Goal: Navigation & Orientation: Find specific page/section

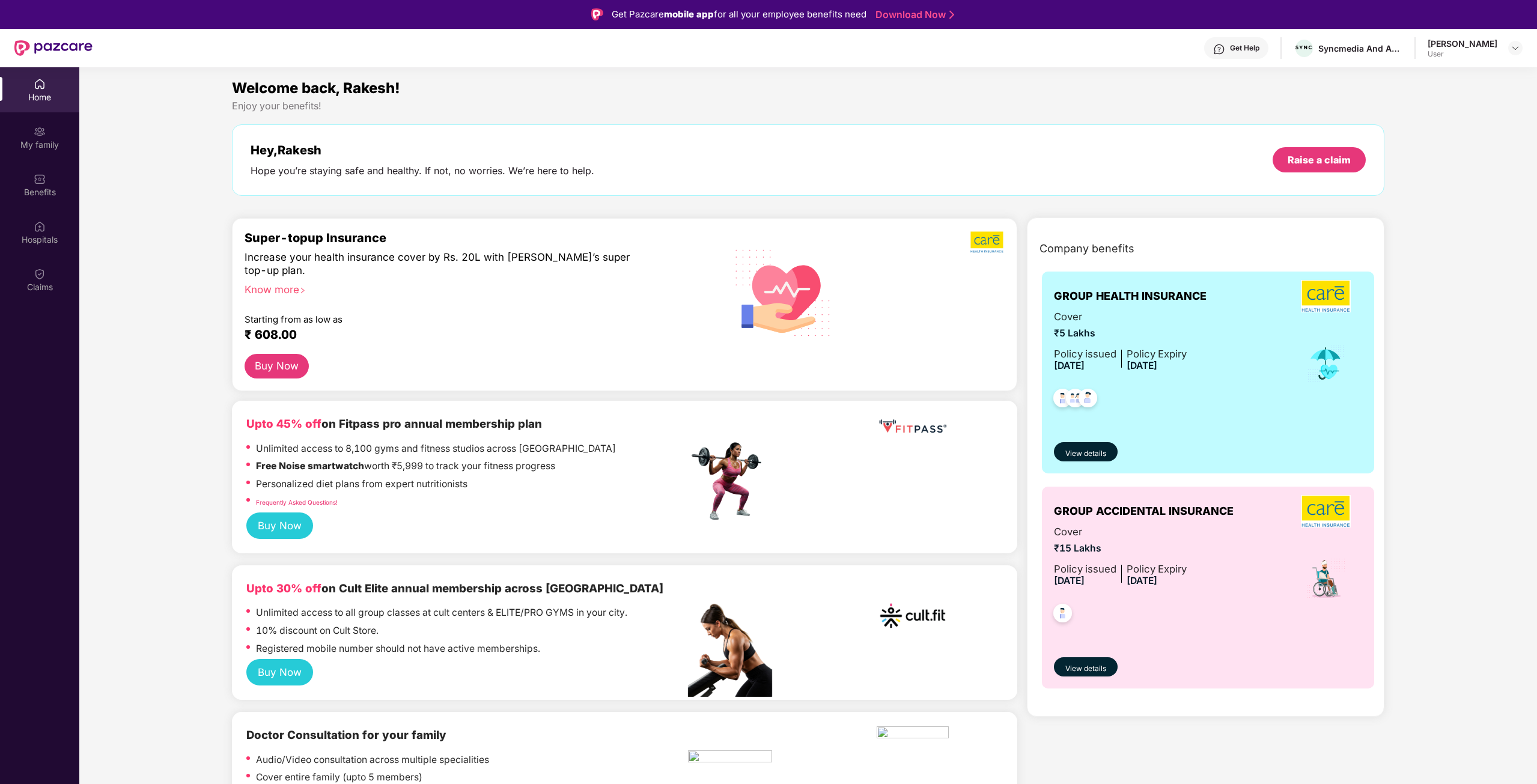
scroll to position [67, 0]
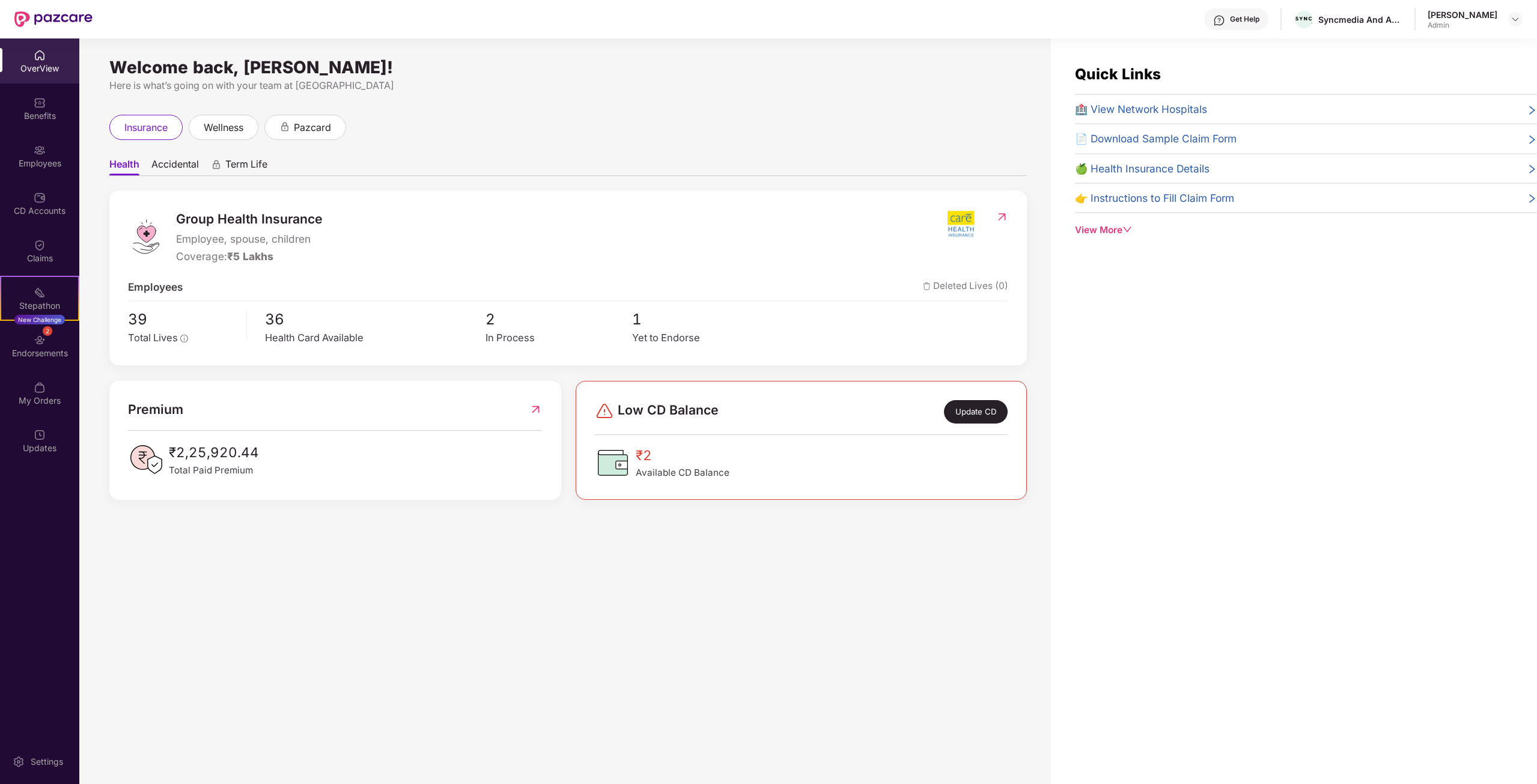
click at [1000, 217] on img at bounding box center [1002, 217] width 13 height 12
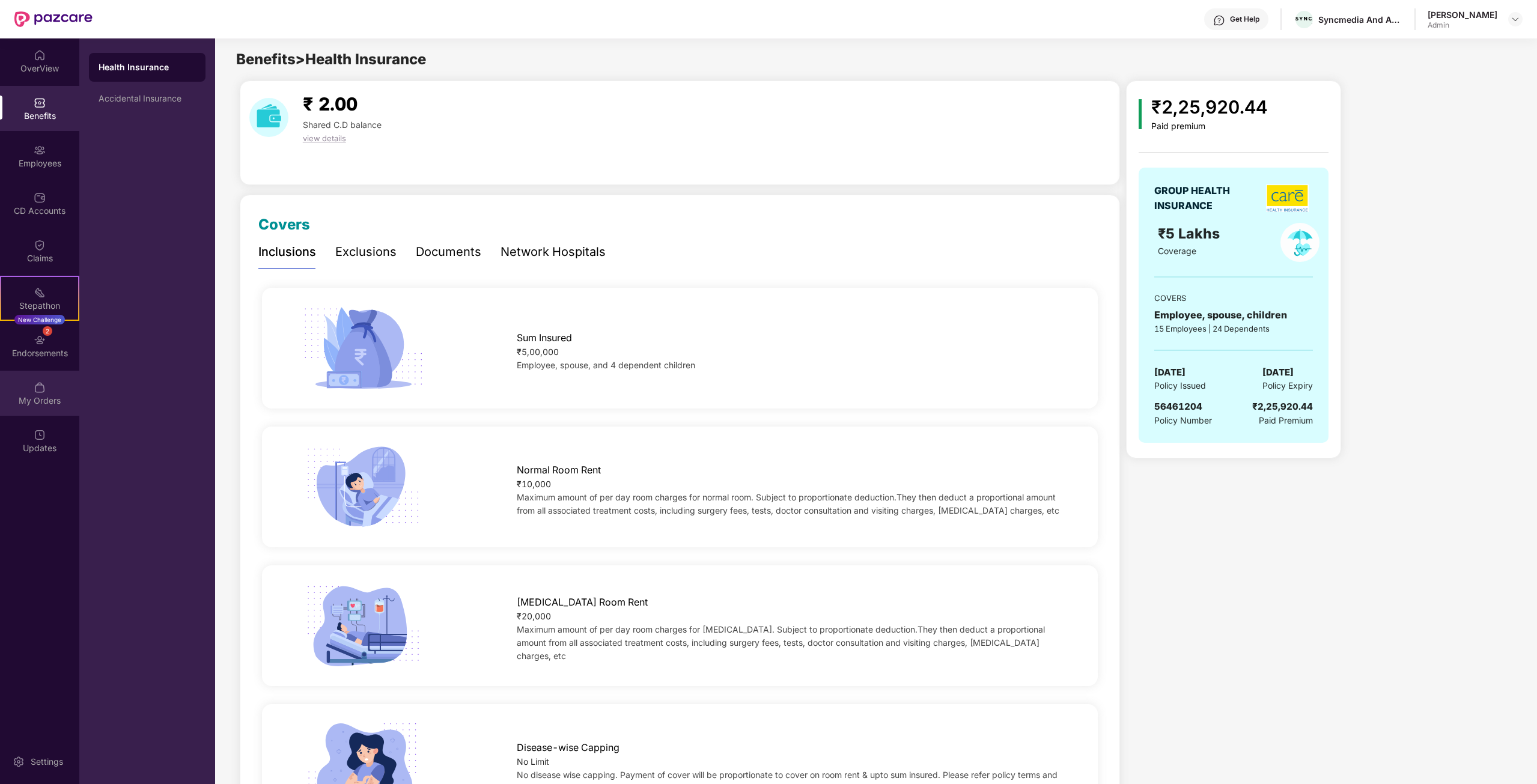
click at [50, 402] on div "My Orders" at bounding box center [39, 400] width 79 height 12
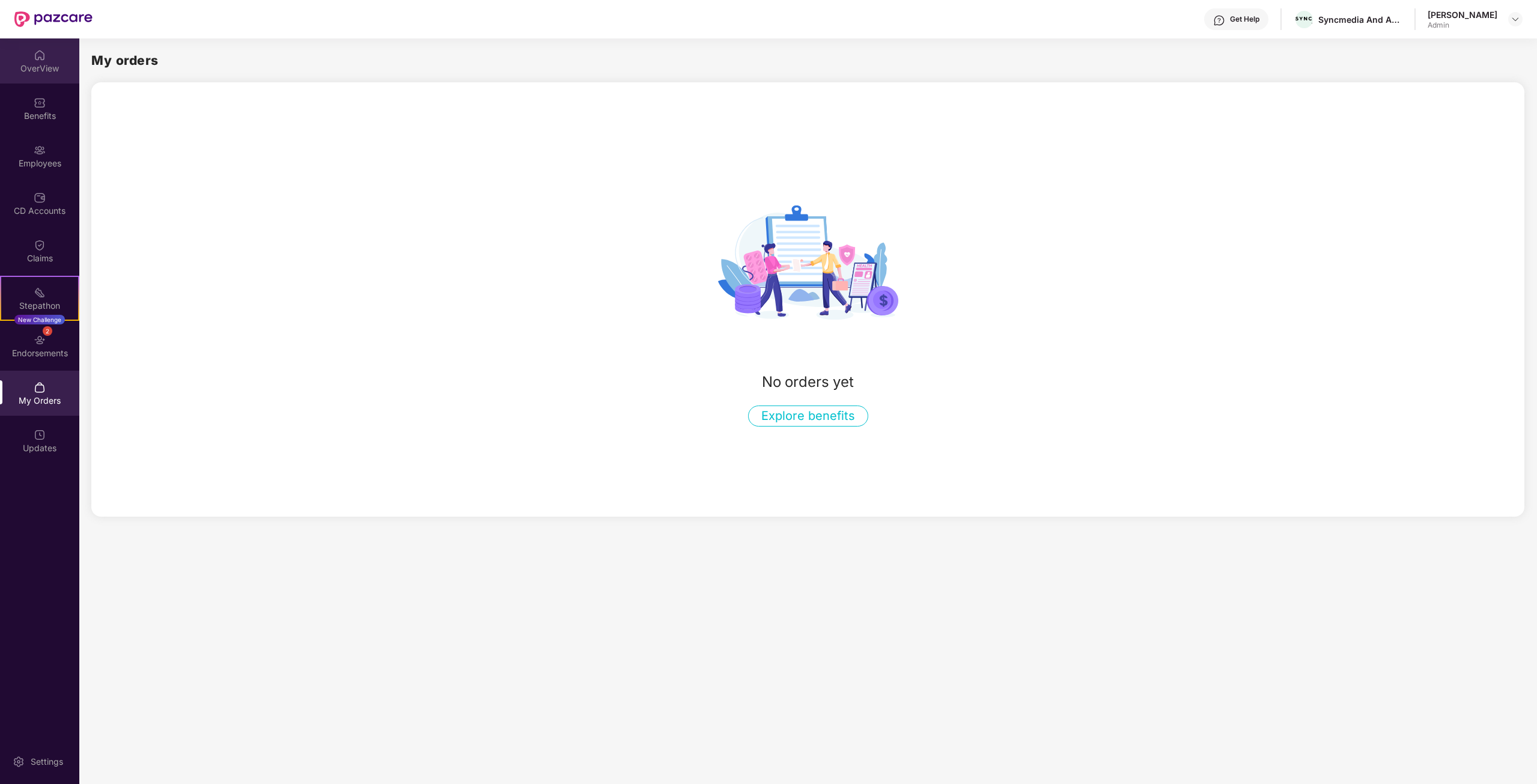
click at [37, 71] on div "OverView" at bounding box center [39, 68] width 79 height 12
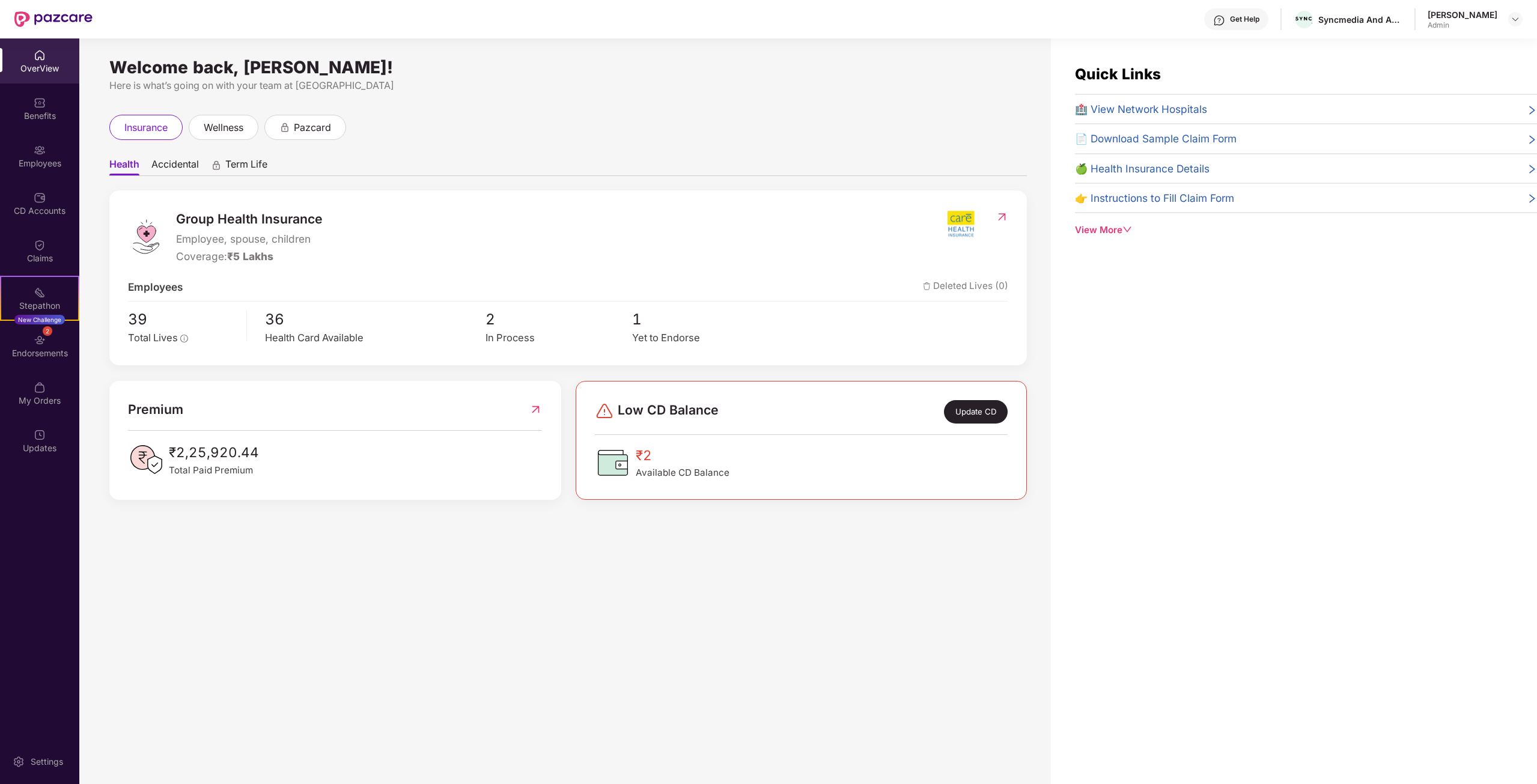
click at [238, 109] on div "Welcome back, Rakesh Jha! Here is what’s going on with your team at Pazcare ins…" at bounding box center [565, 419] width 971 height 760
click at [175, 162] on span "Accidental" at bounding box center [175, 167] width 48 height 18
click at [304, 122] on span "pazcard" at bounding box center [312, 127] width 37 height 15
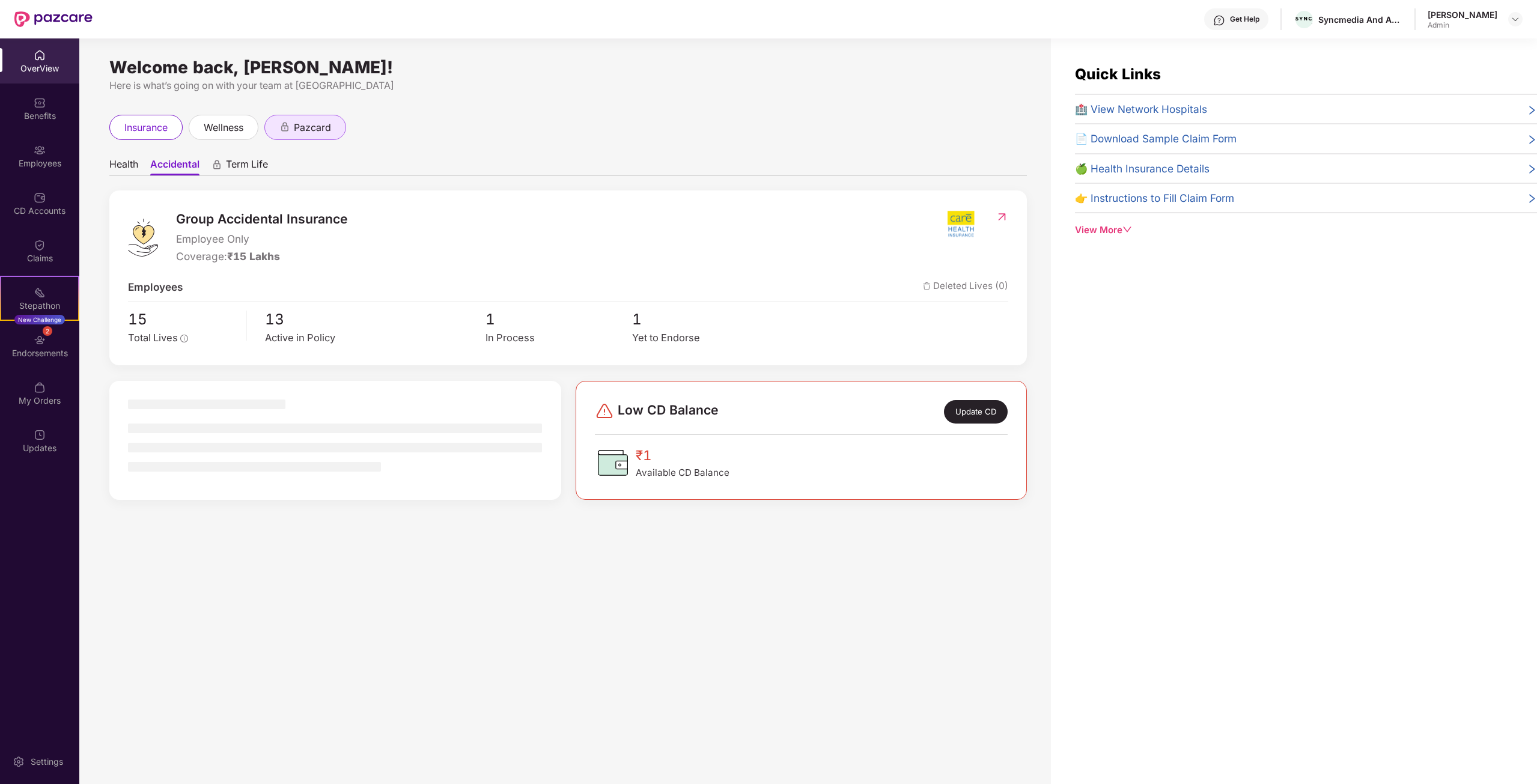
click at [304, 122] on span "pazcard" at bounding box center [312, 127] width 37 height 15
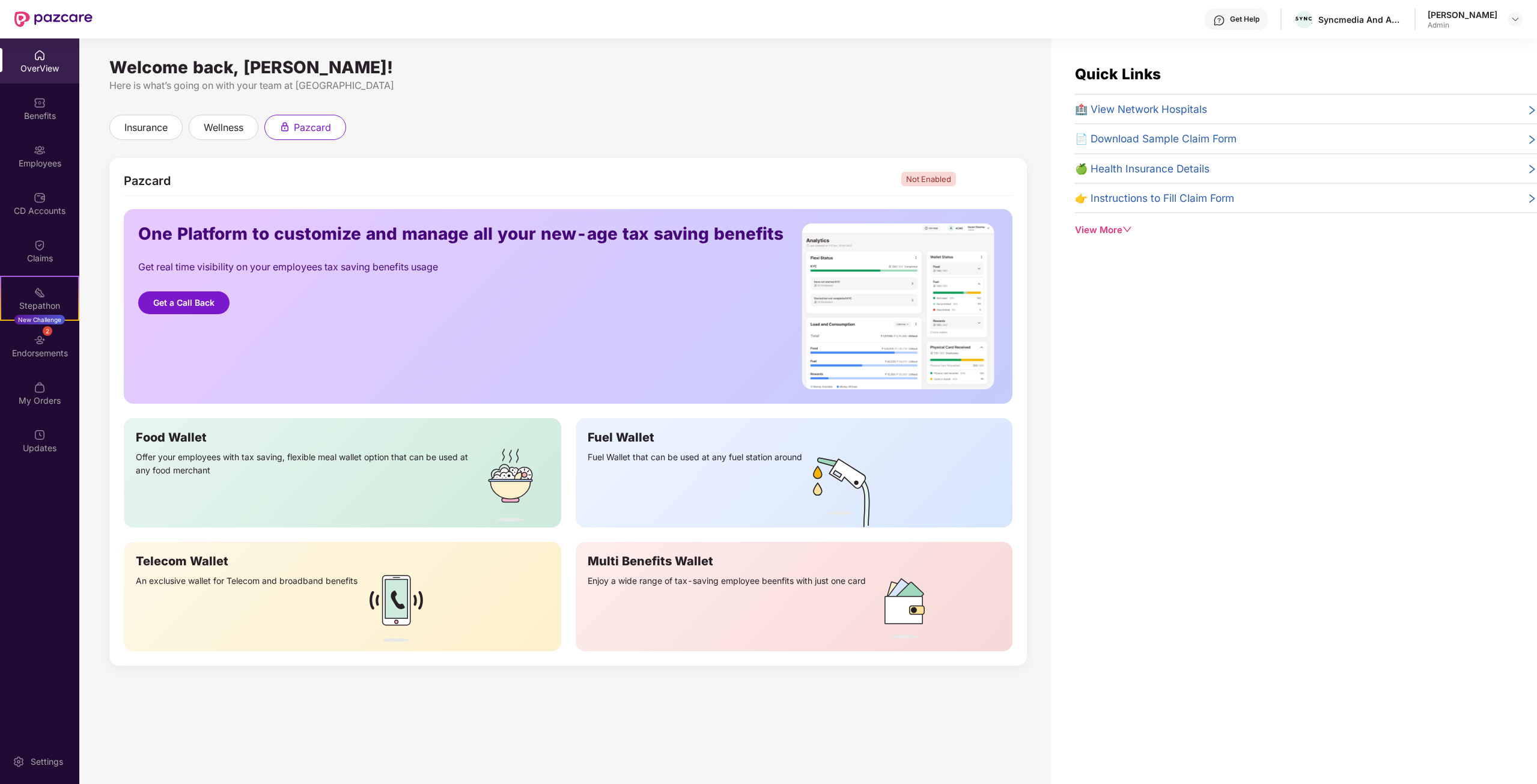
click at [1500, 18] on div "Rakesh Jha Admin" at bounding box center [1475, 19] width 95 height 21
click at [1515, 16] on img at bounding box center [1515, 19] width 10 height 10
click at [1445, 47] on div "Switch to User view" at bounding box center [1458, 48] width 156 height 24
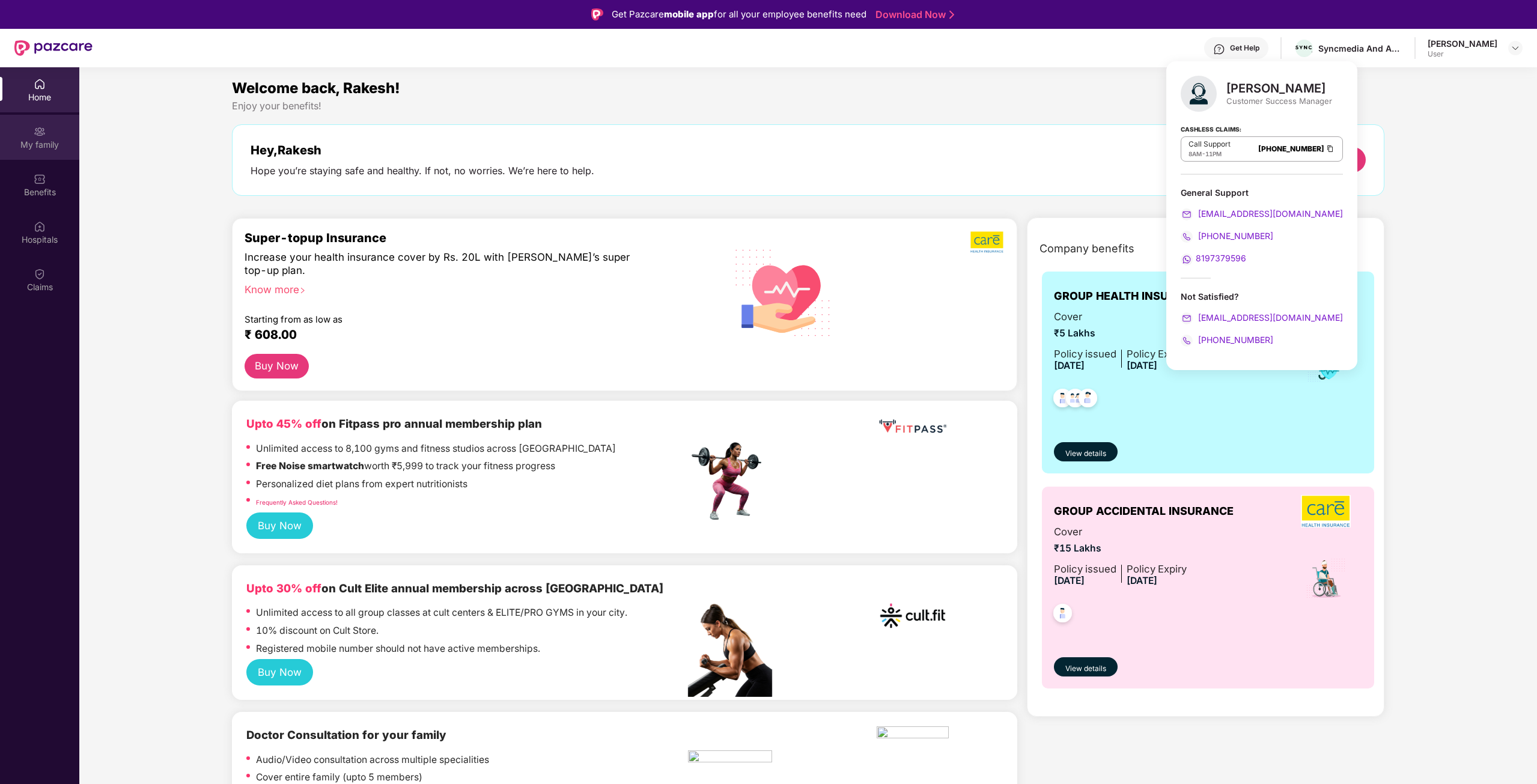
click at [55, 140] on div "My family" at bounding box center [39, 145] width 79 height 12
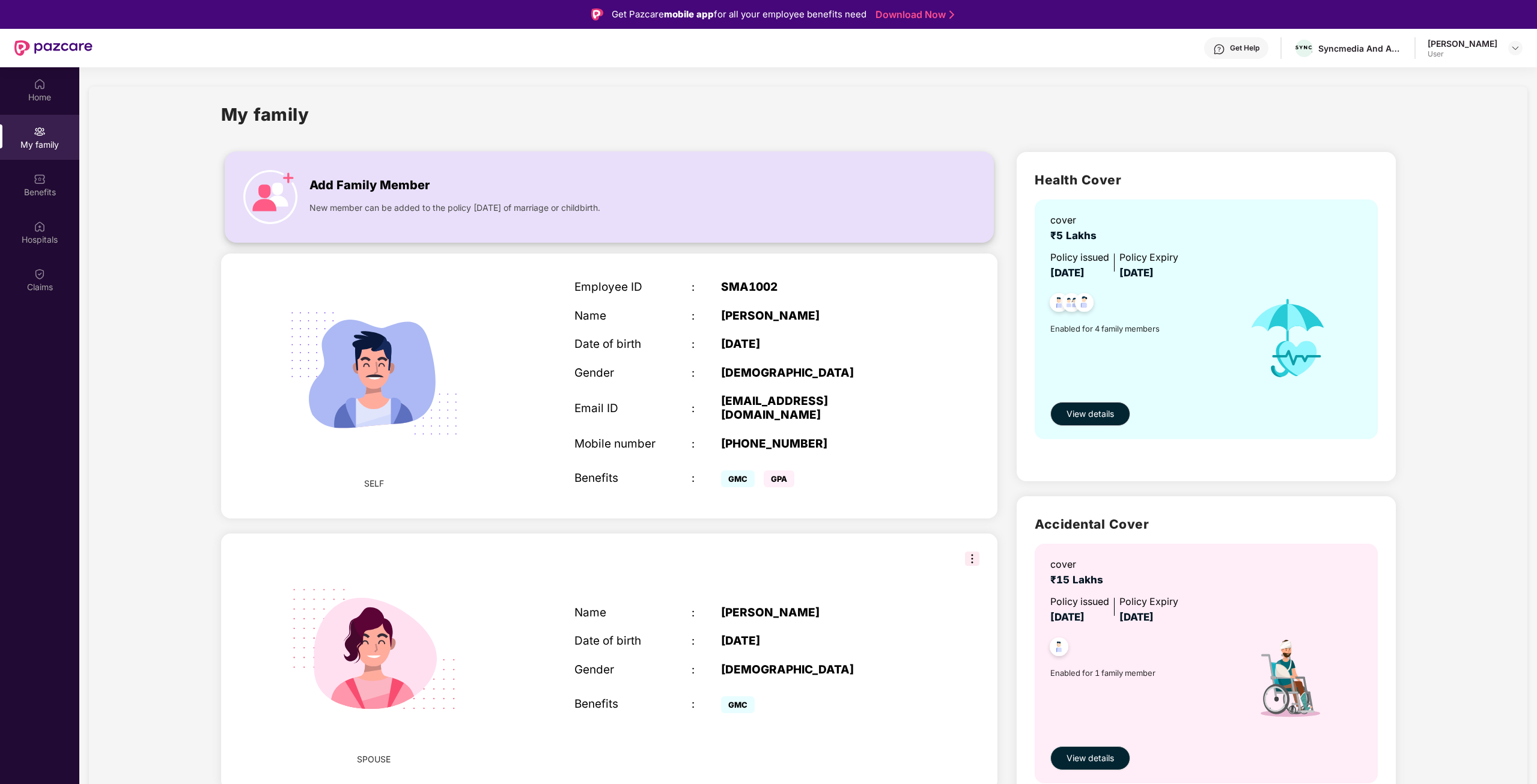
click at [484, 210] on span "New member can be added to the policy within 30 days of marriage or childbirth." at bounding box center [454, 208] width 291 height 13
click at [50, 105] on div "Home" at bounding box center [39, 89] width 79 height 45
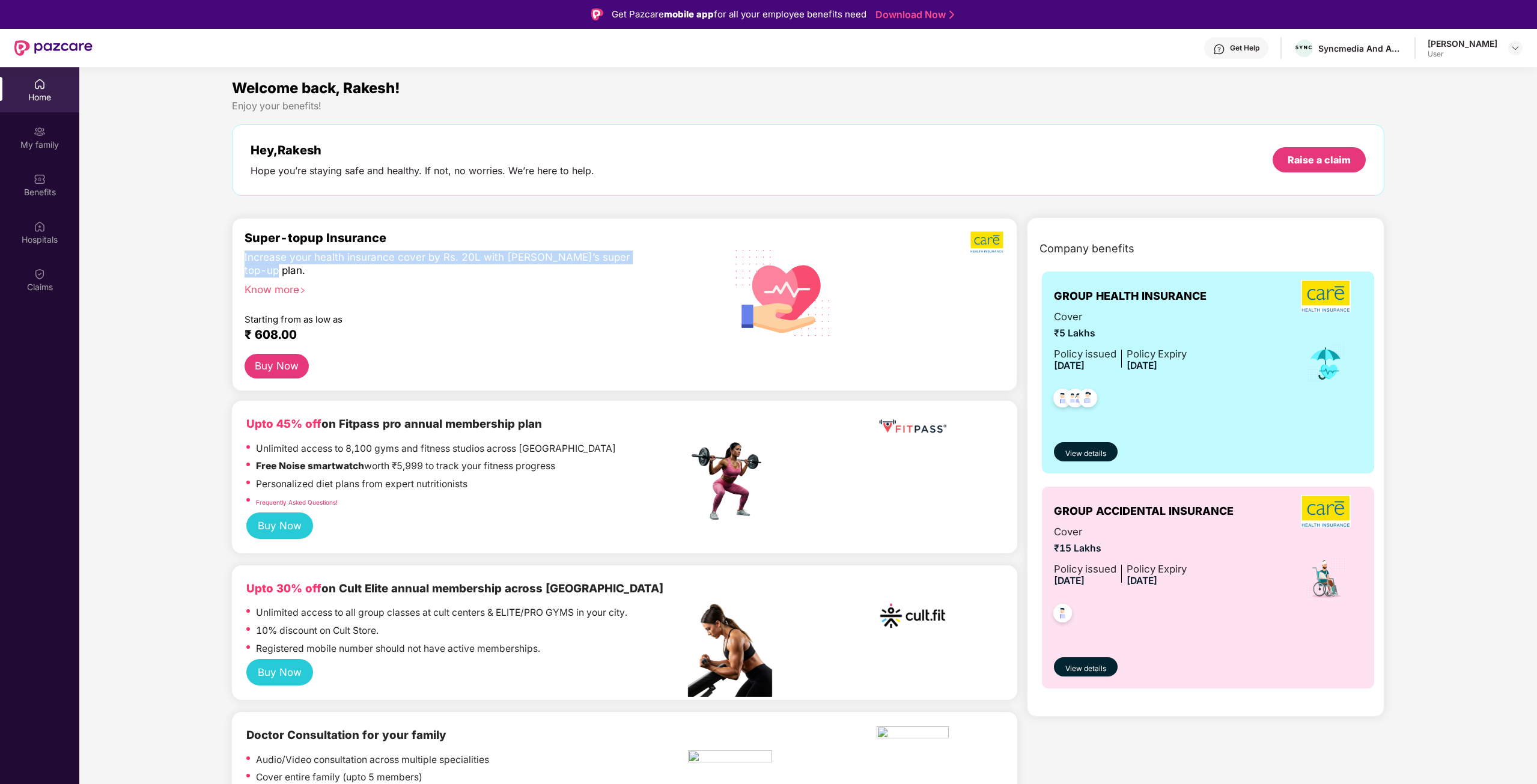
drag, startPoint x: 245, startPoint y: 263, endPoint x: 396, endPoint y: 259, distance: 151.1
click at [387, 260] on div "Increase your health insurance cover by Rs. 20L with [PERSON_NAME]’s super top-…" at bounding box center [440, 264] width 392 height 27
click at [497, 251] on div "Increase your health insurance cover by Rs. 20L with [PERSON_NAME]’s super top-…" at bounding box center [440, 264] width 392 height 27
drag, startPoint x: 245, startPoint y: 259, endPoint x: 282, endPoint y: 269, distance: 38.3
click at [278, 270] on div "Increase your health insurance cover by Rs. 20L with [PERSON_NAME]’s super top-…" at bounding box center [440, 264] width 392 height 27
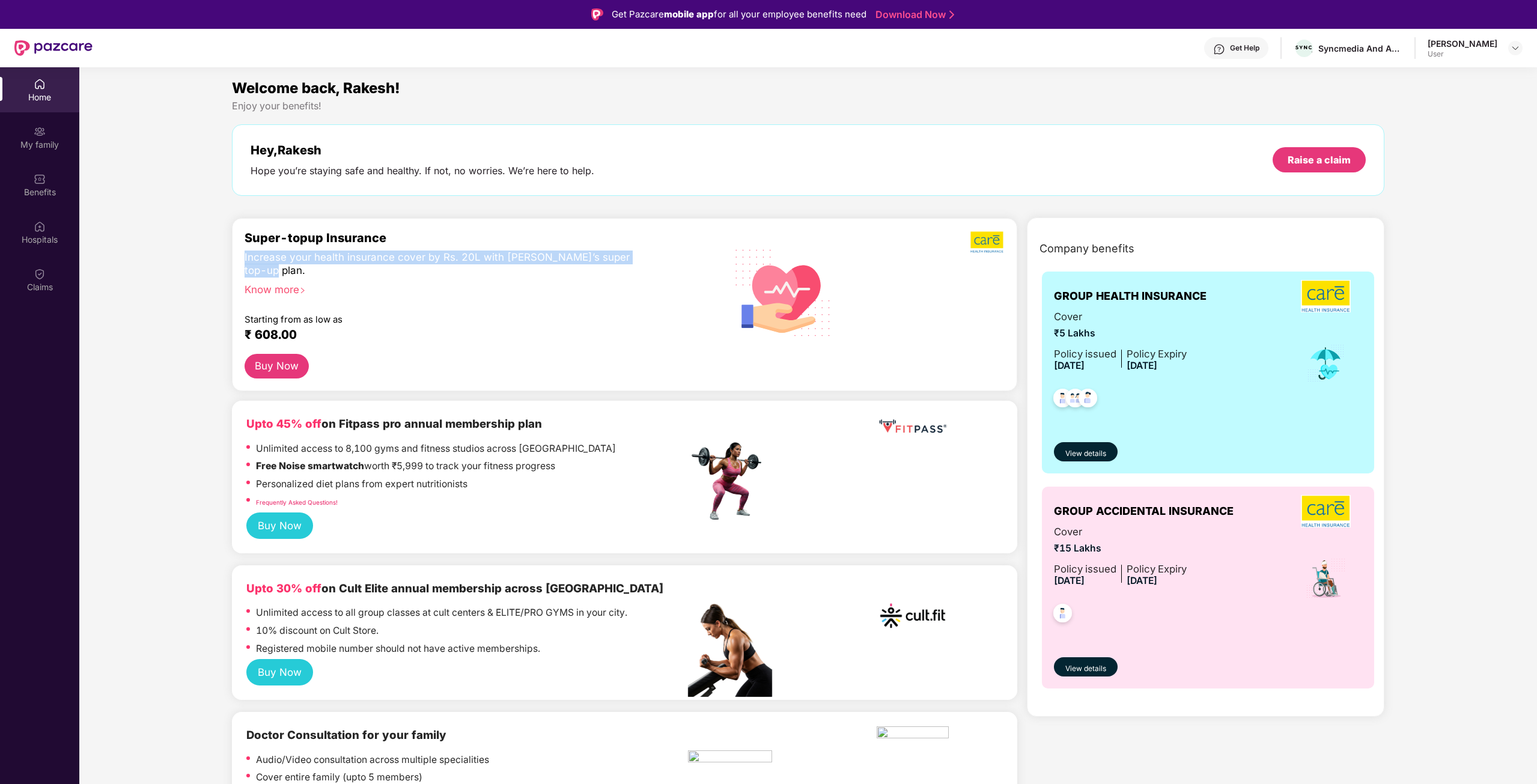
click at [322, 264] on div "Increase your health insurance cover by Rs. 20L with [PERSON_NAME]’s super top-…" at bounding box center [440, 264] width 392 height 27
click at [34, 89] on img at bounding box center [40, 84] width 12 height 12
click at [40, 158] on div "My family" at bounding box center [39, 137] width 79 height 45
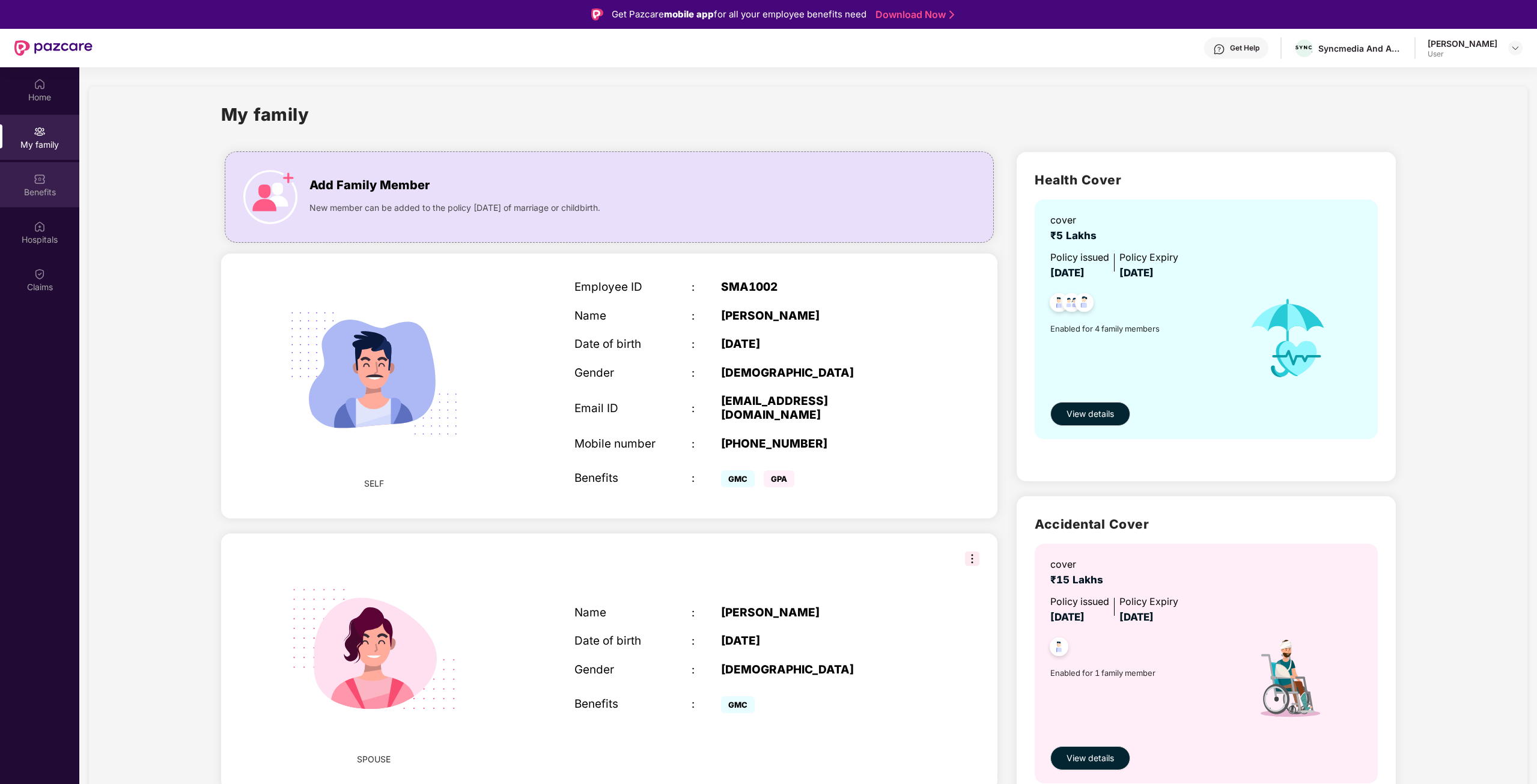
click at [31, 185] on div "Benefits" at bounding box center [39, 185] width 79 height 45
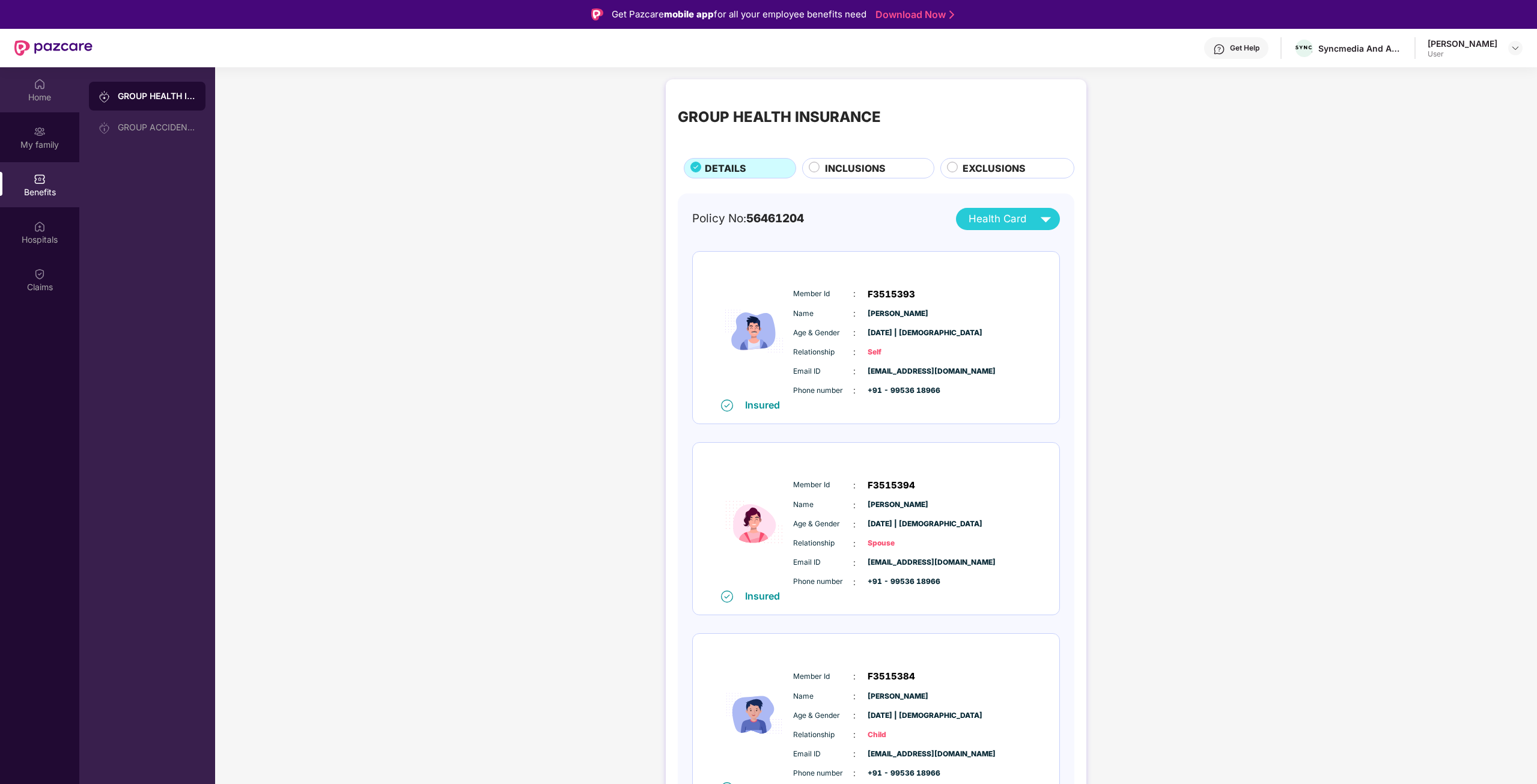
click at [39, 105] on div "Home" at bounding box center [39, 89] width 79 height 45
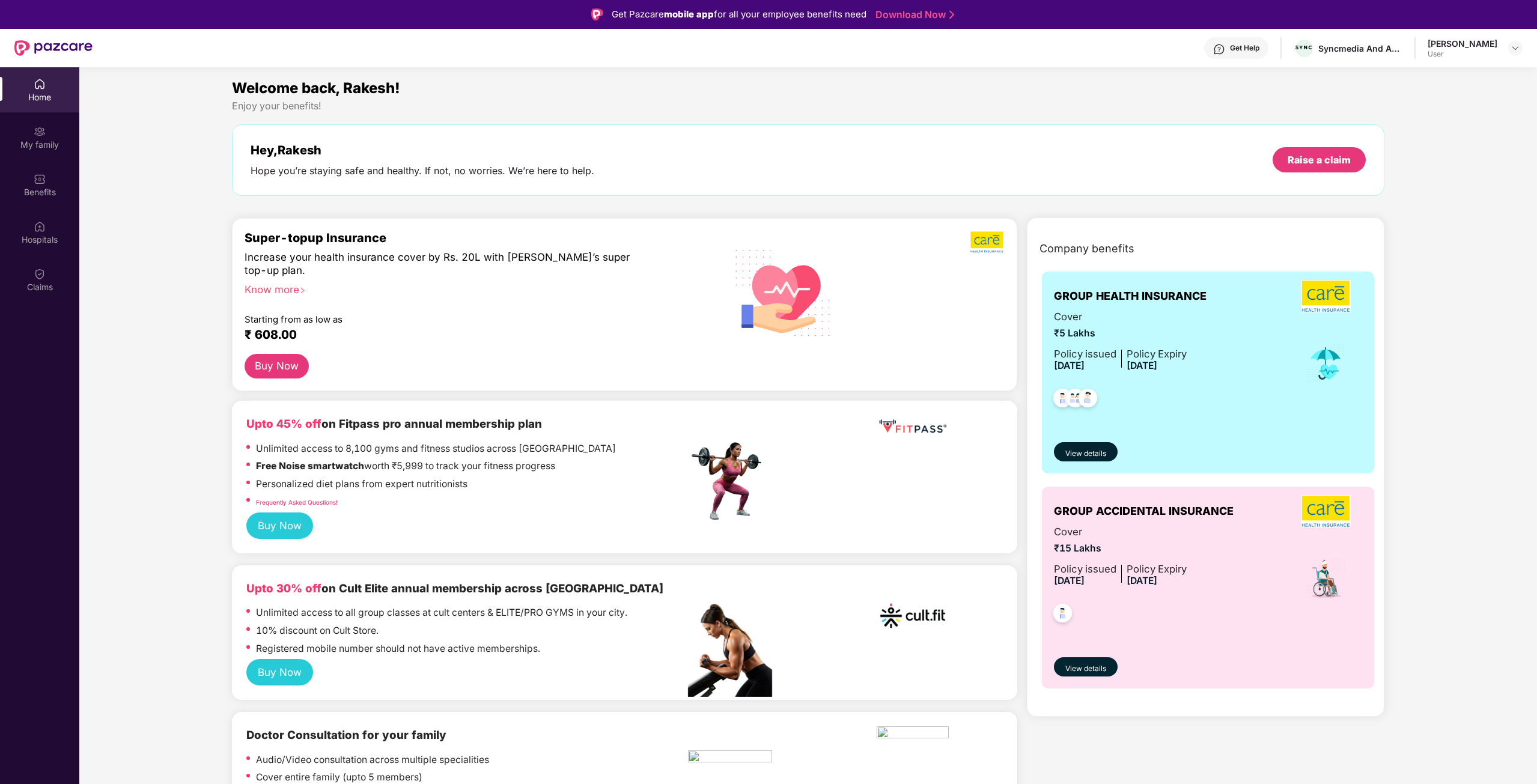
click at [291, 291] on div "Know more" at bounding box center [463, 287] width 436 height 8
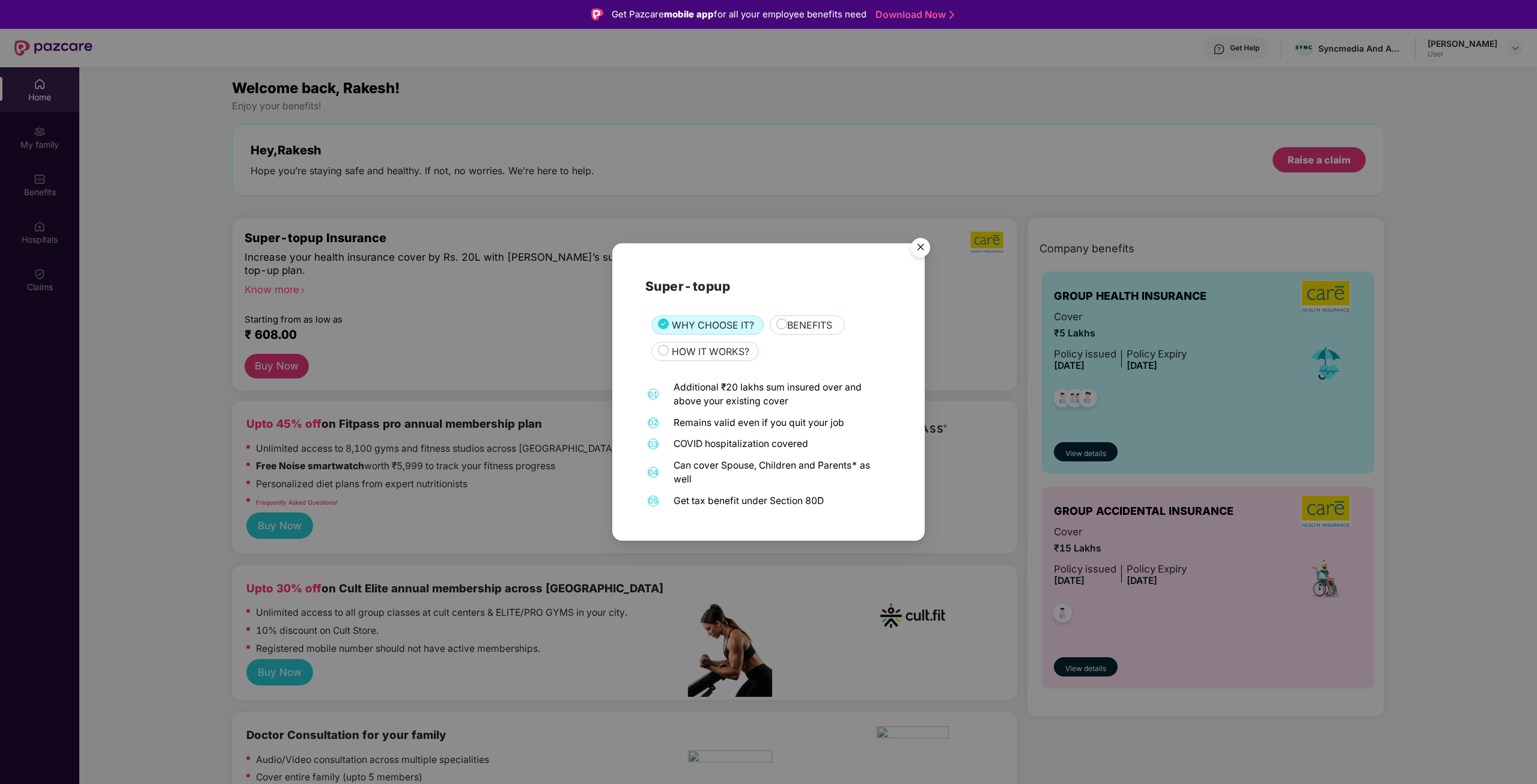
click at [917, 248] on img "Close" at bounding box center [921, 249] width 34 height 34
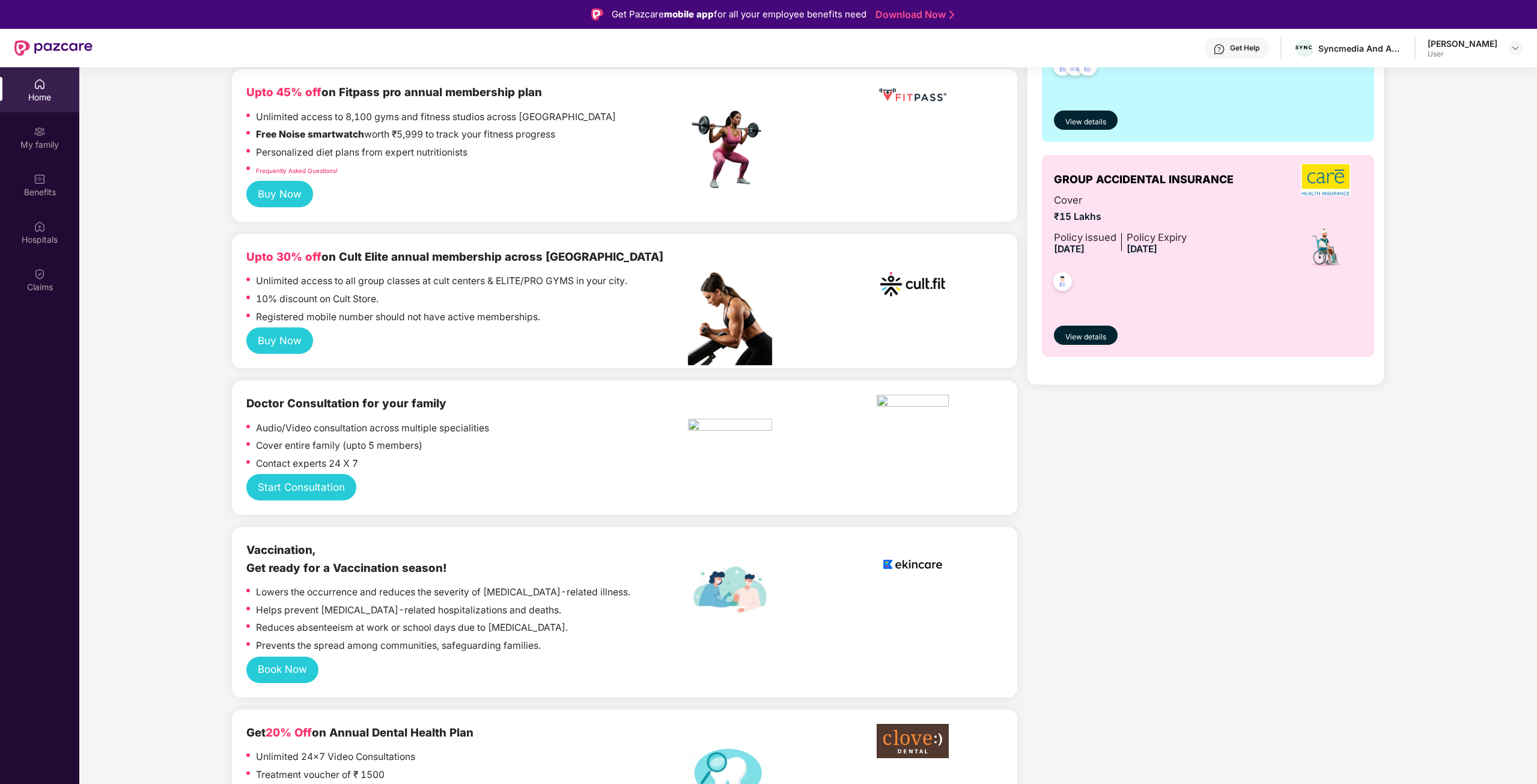
scroll to position [420, 0]
